Goal: Information Seeking & Learning: Understand process/instructions

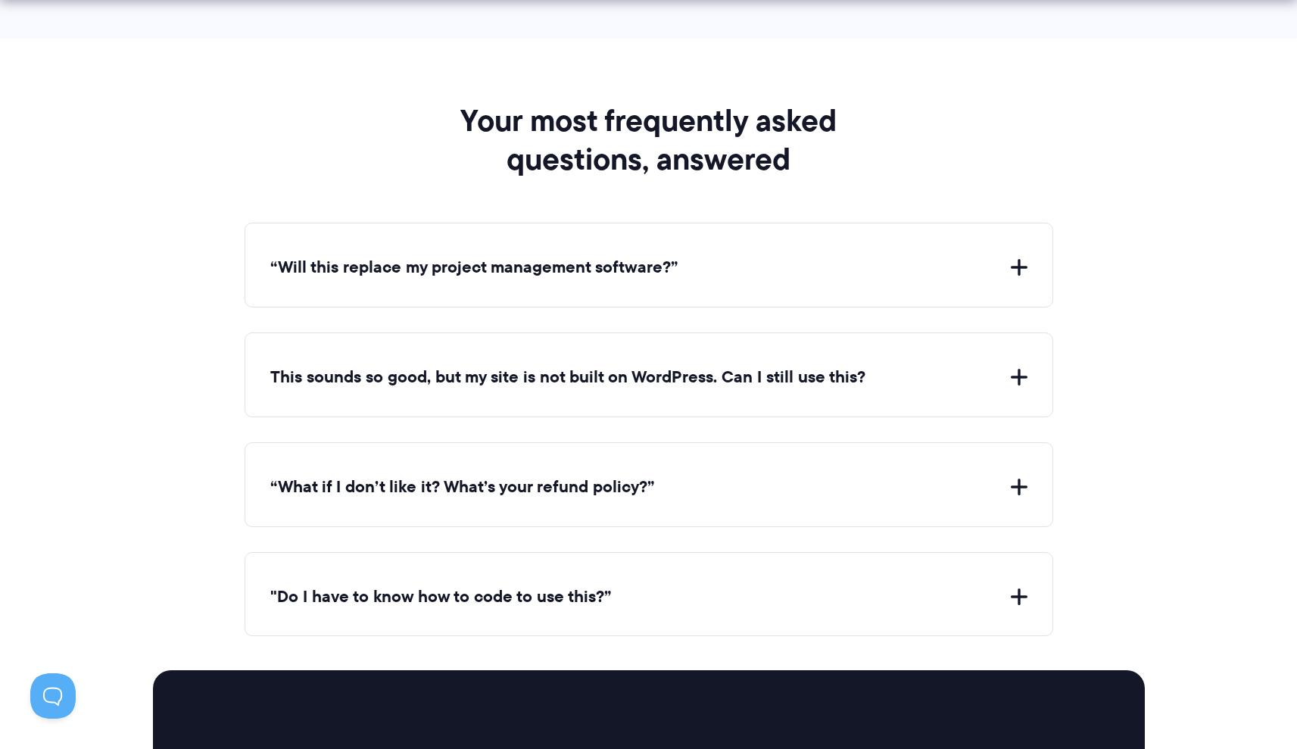
scroll to position [6201, 0]
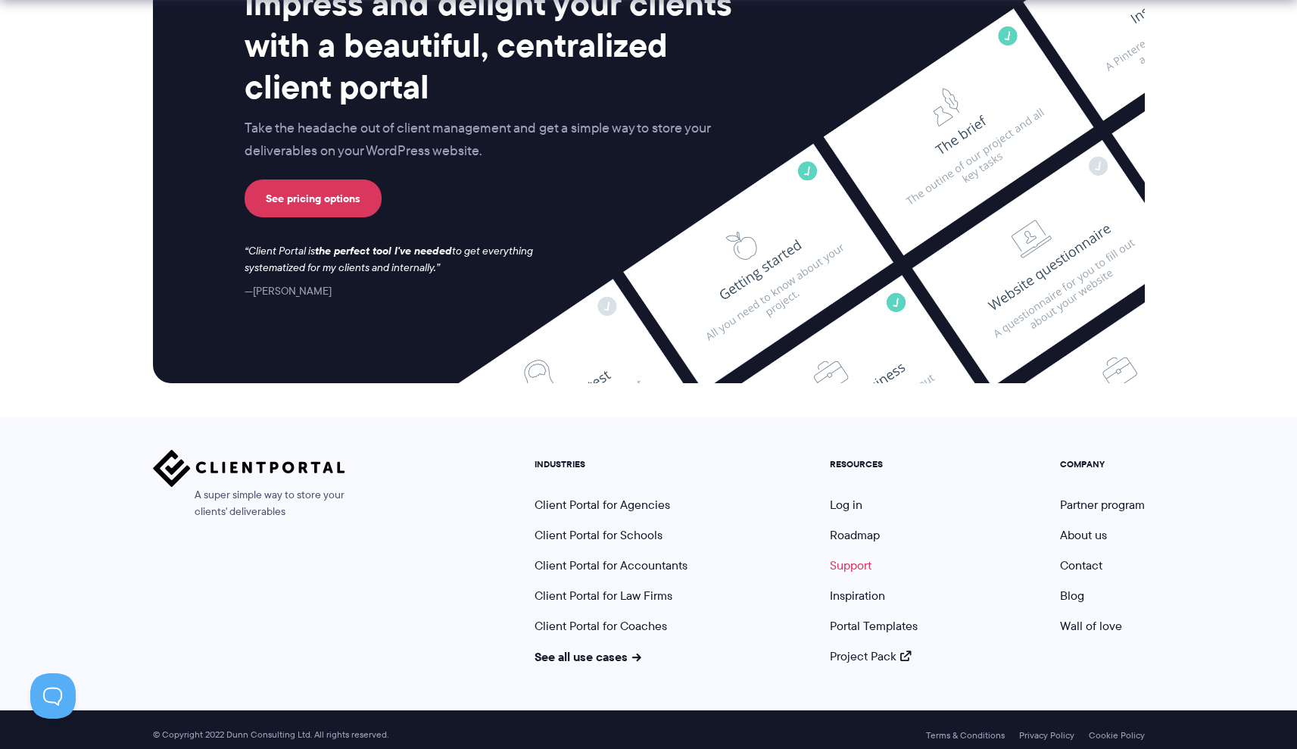
click at [856, 557] on link "Support" at bounding box center [851, 565] width 42 height 17
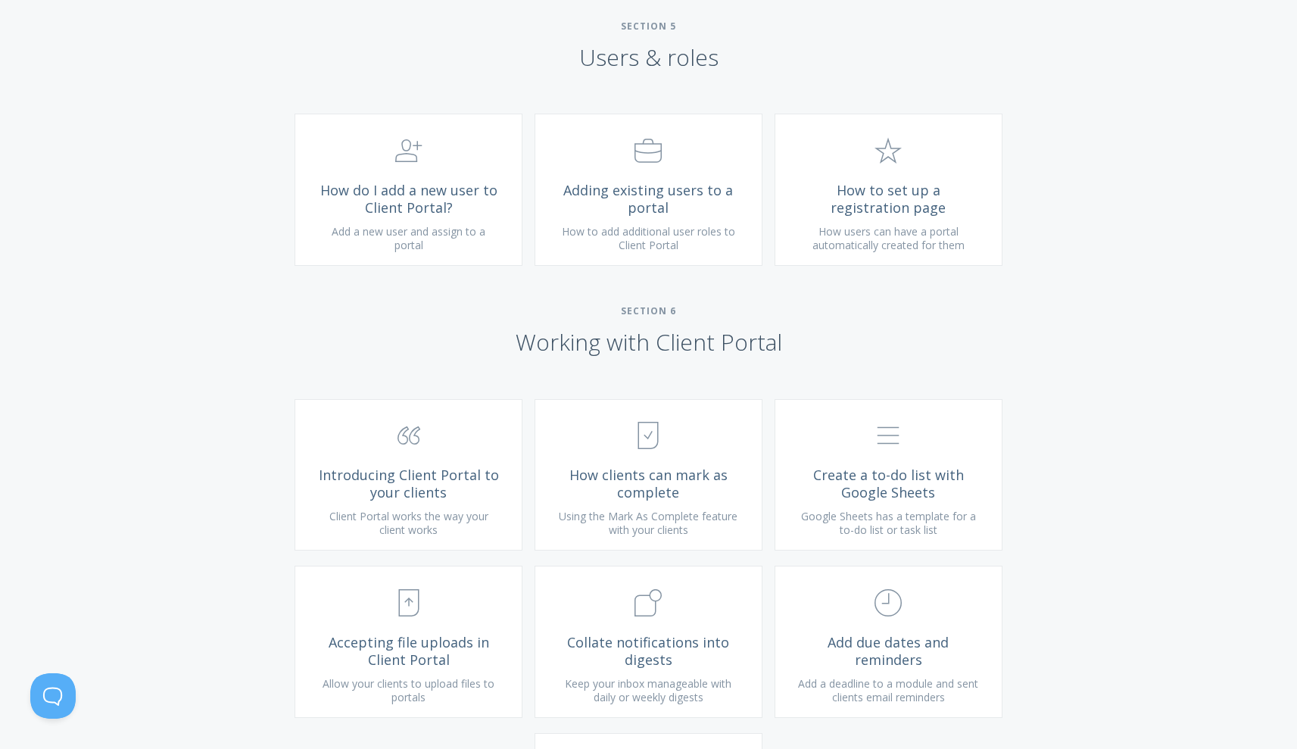
scroll to position [2408, 0]
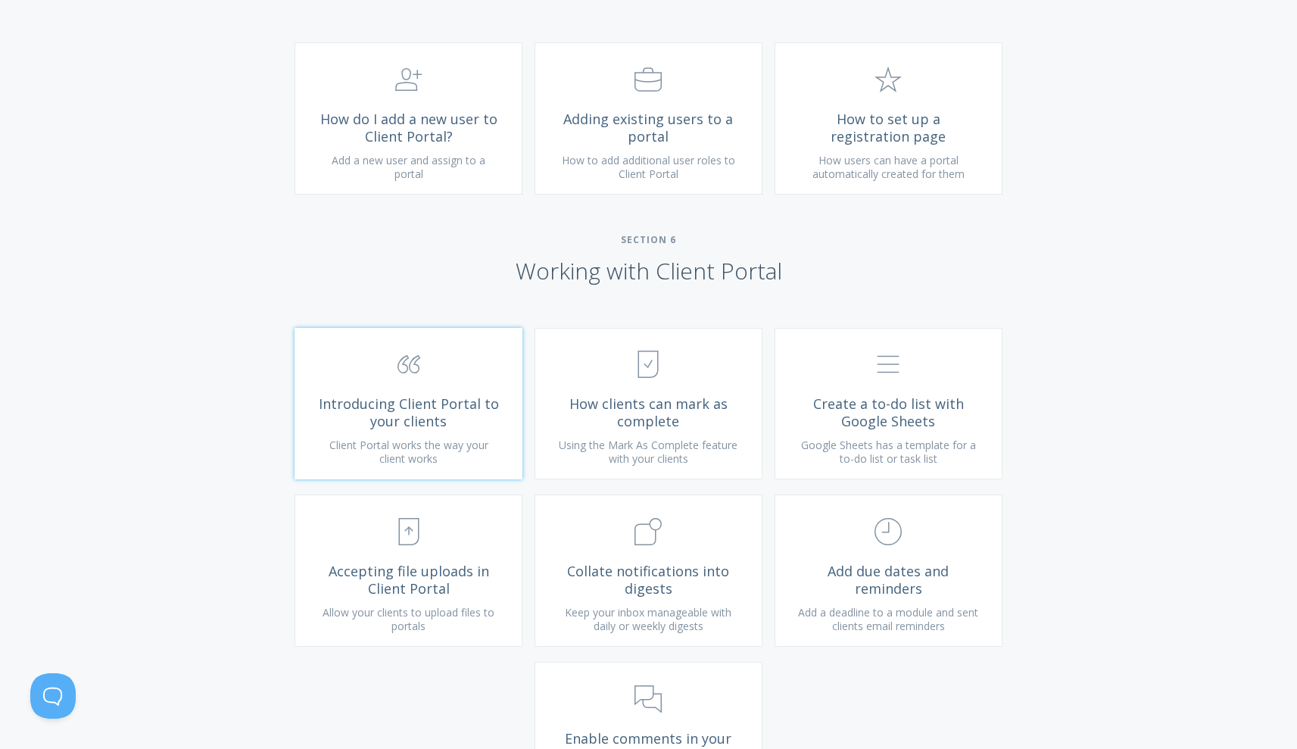
click at [444, 407] on link ".st0{fill:none;stroke:#000000;stroke-width:2;stroke-miterlimit:10;} Untitled-16…" at bounding box center [409, 404] width 228 height 152
click at [898, 142] on span "How to set up a registration page" at bounding box center [888, 128] width 181 height 34
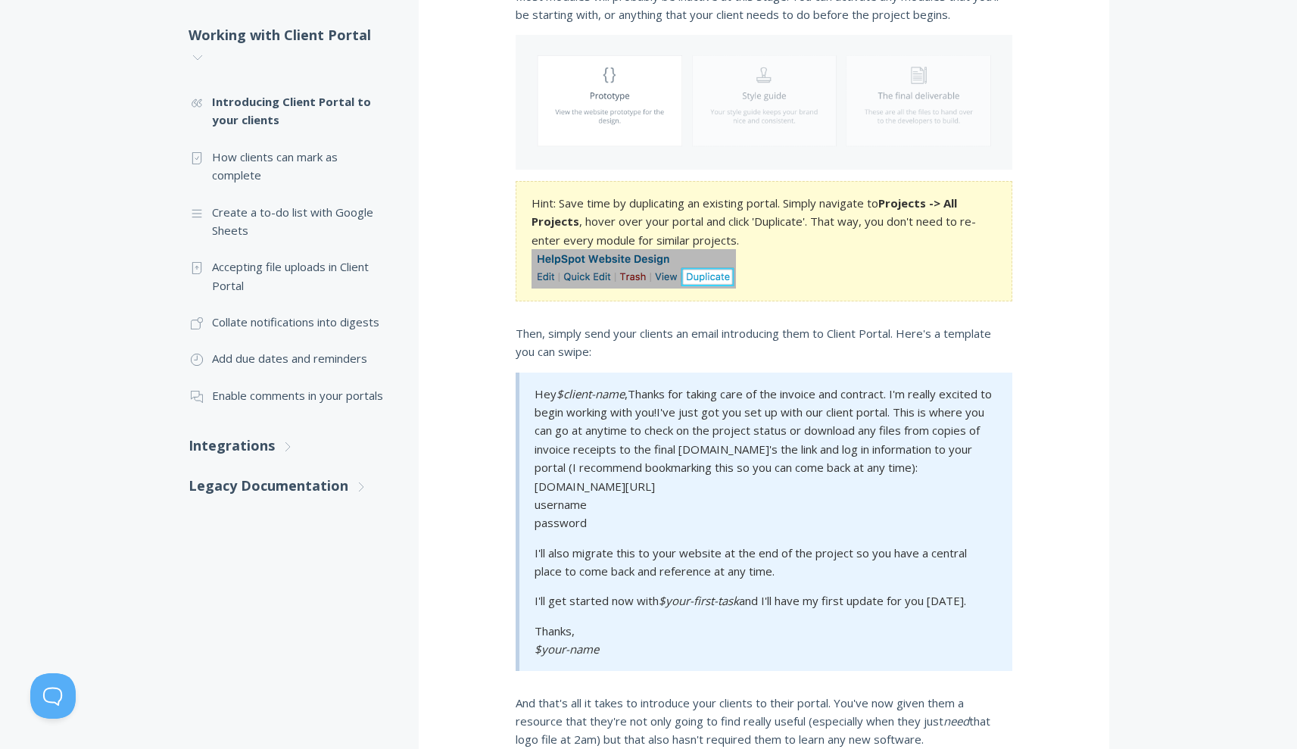
scroll to position [664, 0]
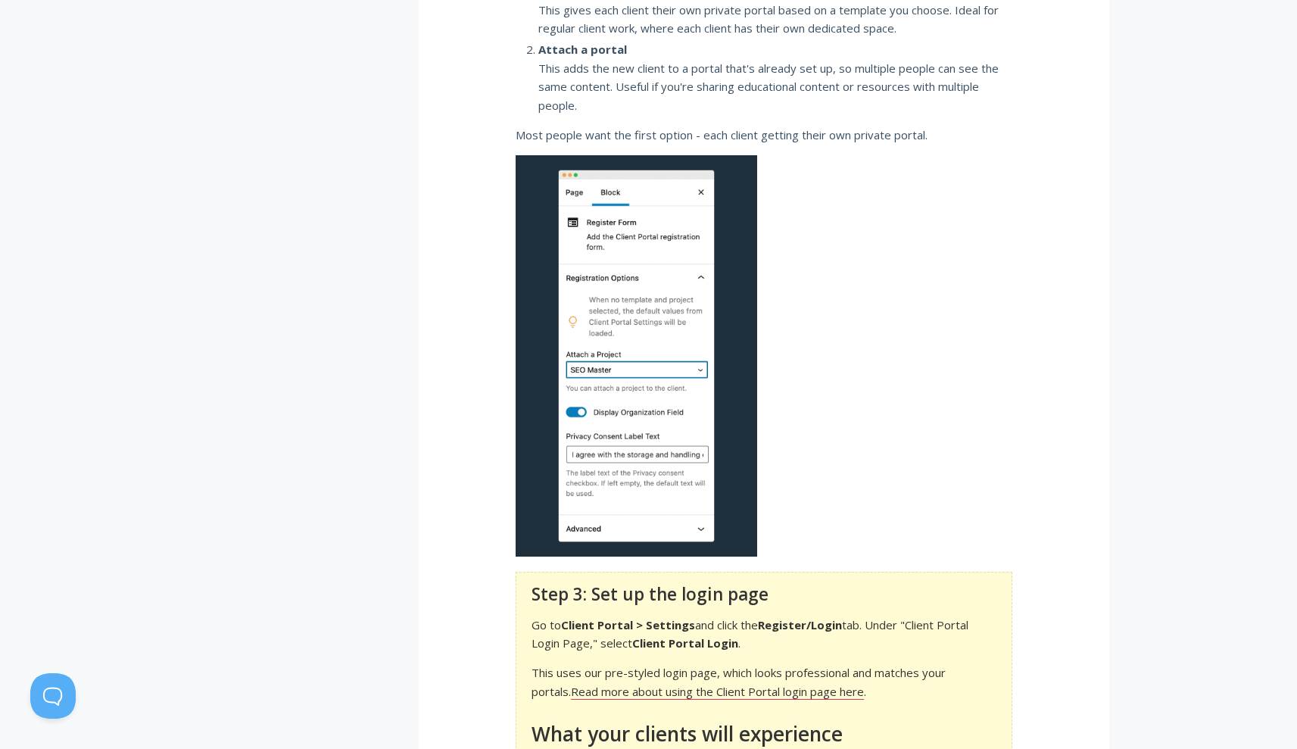
scroll to position [1831, 0]
